Goal: Transaction & Acquisition: Obtain resource

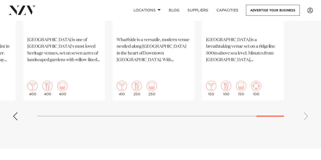
scroll to position [474, 0]
click at [12, 97] on swiper-container "Auckland Pipiri Lane Big Impact Events. Small Footprint. 500 180 300 10 Aucklan…" at bounding box center [160, 1] width 321 height 246
click at [16, 112] on div "Previous slide" at bounding box center [15, 116] width 5 height 8
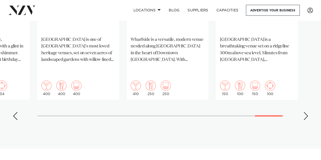
click at [16, 112] on div "Previous slide" at bounding box center [15, 116] width 5 height 8
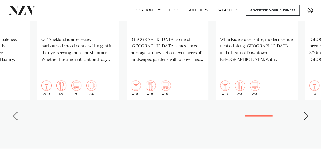
click at [16, 112] on div "Previous slide" at bounding box center [15, 116] width 5 height 8
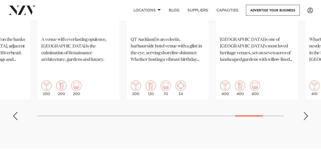
click at [16, 112] on div "Previous slide" at bounding box center [15, 116] width 5 height 8
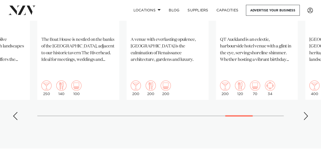
click at [16, 112] on div "Previous slide" at bounding box center [15, 116] width 5 height 8
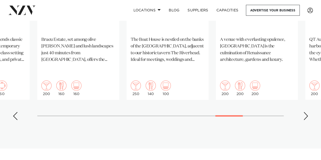
click at [16, 112] on div "Previous slide" at bounding box center [15, 116] width 5 height 8
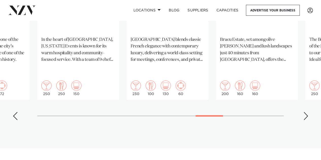
click at [16, 112] on div "Previous slide" at bounding box center [15, 116] width 5 height 8
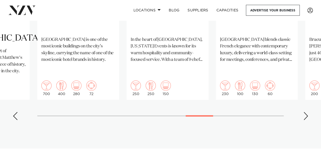
click at [16, 112] on div "Previous slide" at bounding box center [15, 116] width 5 height 8
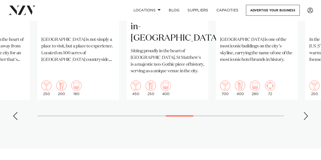
click at [16, 112] on div "Previous slide" at bounding box center [15, 116] width 5 height 8
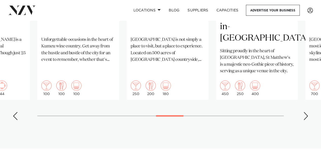
click at [16, 112] on div "Previous slide" at bounding box center [15, 116] width 5 height 8
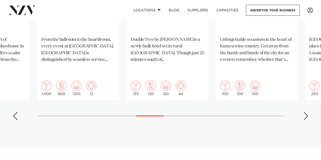
click at [16, 112] on div "Previous slide" at bounding box center [15, 116] width 5 height 8
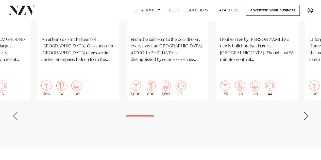
click at [16, 112] on div "Previous slide" at bounding box center [15, 116] width 5 height 8
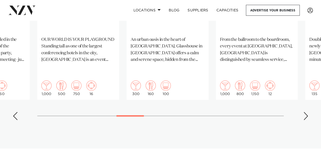
click at [16, 112] on div "Previous slide" at bounding box center [15, 116] width 5 height 8
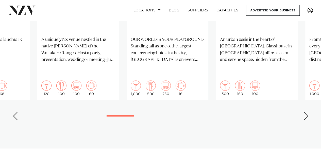
click at [16, 112] on div "Previous slide" at bounding box center [15, 116] width 5 height 8
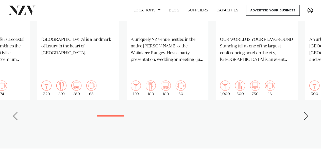
click at [16, 112] on div "Previous slide" at bounding box center [15, 116] width 5 height 8
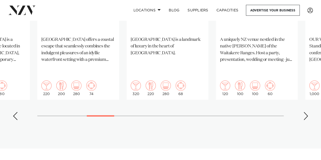
click at [16, 112] on div "Previous slide" at bounding box center [15, 116] width 5 height 8
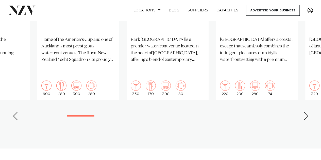
click at [16, 112] on div "Previous slide" at bounding box center [15, 116] width 5 height 8
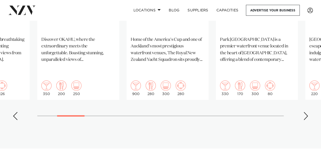
click at [16, 112] on div "Previous slide" at bounding box center [15, 116] width 5 height 8
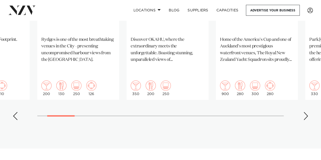
click at [16, 112] on div "Previous slide" at bounding box center [15, 116] width 5 height 8
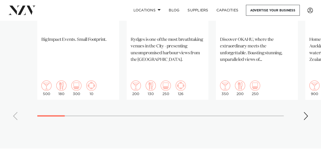
click at [16, 100] on swiper-container "Auckland Pipiri Lane Big Impact Events. Small Footprint. 500 180 300 10 Aucklan…" at bounding box center [160, 1] width 321 height 246
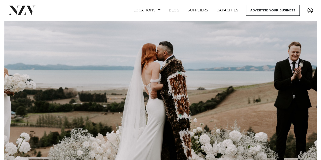
scroll to position [0, 0]
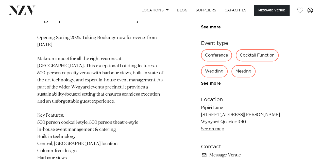
scroll to position [244, 0]
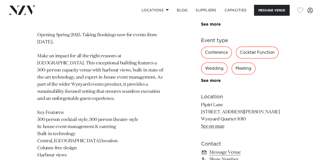
click at [147, 67] on p "Opening Spring 2025. Taking Bookings now for events from [DATE]. Make an impact…" at bounding box center [101, 110] width 128 height 156
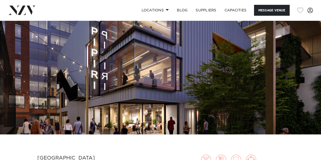
scroll to position [35, 0]
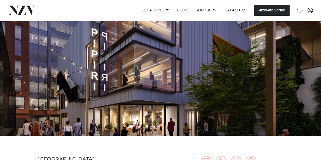
click at [147, 67] on img at bounding box center [160, 60] width 321 height 151
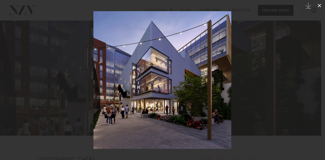
click at [321, 4] on icon at bounding box center [320, 6] width 4 height 4
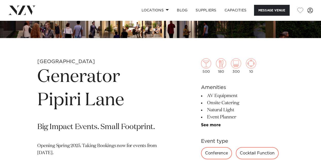
scroll to position [130, 0]
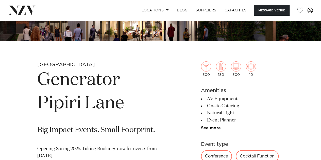
click at [122, 103] on h1 "Generator Pipiri Lane" at bounding box center [101, 92] width 128 height 47
click at [123, 104] on h1 "Generator Pipiri Lane" at bounding box center [101, 92] width 128 height 47
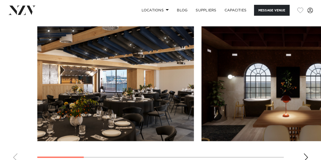
scroll to position [467, 0]
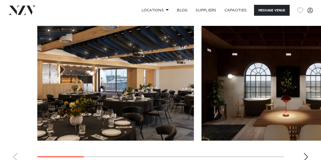
click at [308, 153] on div "Next slide" at bounding box center [306, 157] width 5 height 8
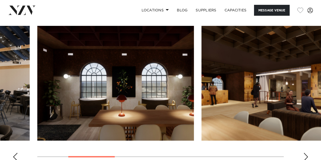
click at [308, 153] on div "Next slide" at bounding box center [306, 157] width 5 height 8
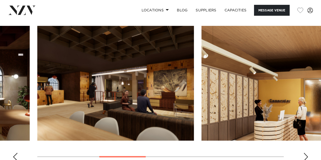
click at [308, 153] on div "Next slide" at bounding box center [306, 157] width 5 height 8
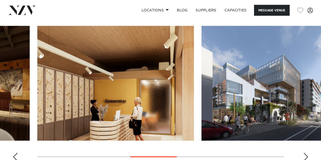
click at [308, 153] on div "Next slide" at bounding box center [306, 157] width 5 height 8
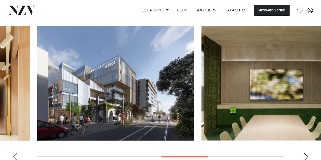
click at [308, 153] on div "Next slide" at bounding box center [306, 157] width 5 height 8
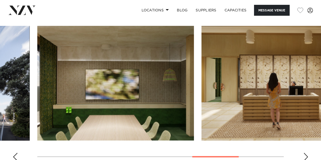
click at [308, 153] on div "Next slide" at bounding box center [306, 157] width 5 height 8
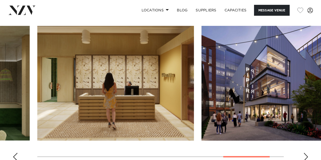
click at [308, 153] on div "Next slide" at bounding box center [306, 157] width 5 height 8
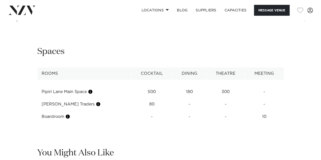
scroll to position [607, 0]
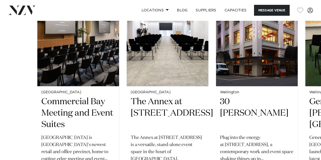
scroll to position [799, 0]
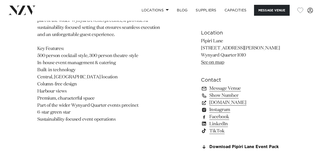
click at [147, 139] on section "Auckland Generator Pipiri Lane Big Impact Events. Small Footprint. Opening Spri…" at bounding box center [101, 19] width 128 height 272
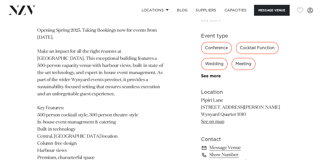
scroll to position [246, 0]
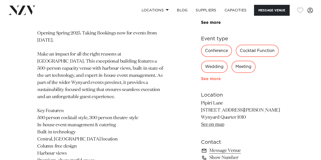
click at [204, 80] on link "See more" at bounding box center [221, 79] width 40 height 4
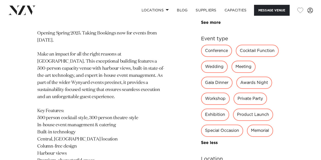
click at [169, 83] on div "Auckland Generator Pipiri Lane Big Impact Events. Small Footprint. Opening Spri…" at bounding box center [160, 114] width 313 height 336
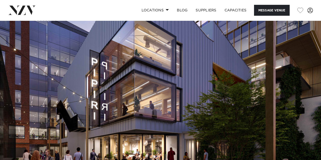
scroll to position [0, 0]
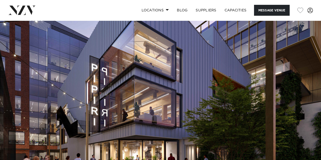
click at [175, 62] on img at bounding box center [160, 96] width 321 height 151
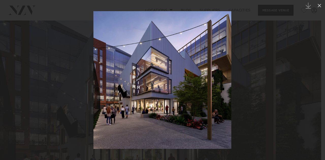
click at [312, 69] on link at bounding box center [316, 80] width 18 height 25
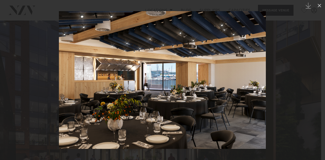
click at [312, 69] on link at bounding box center [316, 80] width 18 height 25
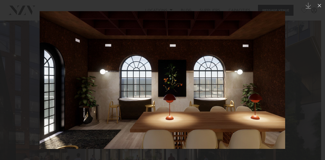
click at [312, 69] on link at bounding box center [316, 80] width 18 height 25
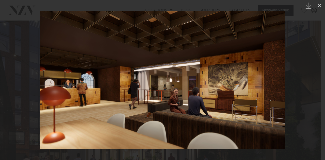
click at [312, 69] on link at bounding box center [316, 80] width 18 height 25
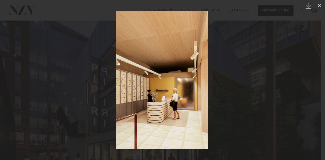
click at [312, 69] on link at bounding box center [316, 80] width 18 height 25
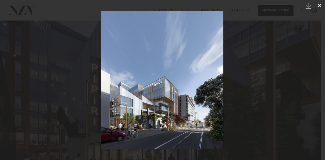
click at [319, 5] on icon at bounding box center [320, 6] width 6 height 6
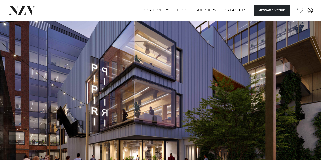
click at [319, 5] on div "Locations [GEOGRAPHIC_DATA] [GEOGRAPHIC_DATA] [GEOGRAPHIC_DATA] [GEOGRAPHIC_DAT…" at bounding box center [160, 10] width 321 height 11
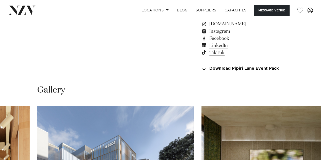
scroll to position [468, 0]
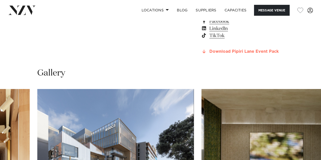
click at [229, 49] on link "Download Pipiri Lane Event Pack" at bounding box center [242, 51] width 83 height 5
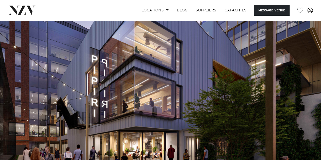
scroll to position [0, 0]
